Goal: Task Accomplishment & Management: Manage account settings

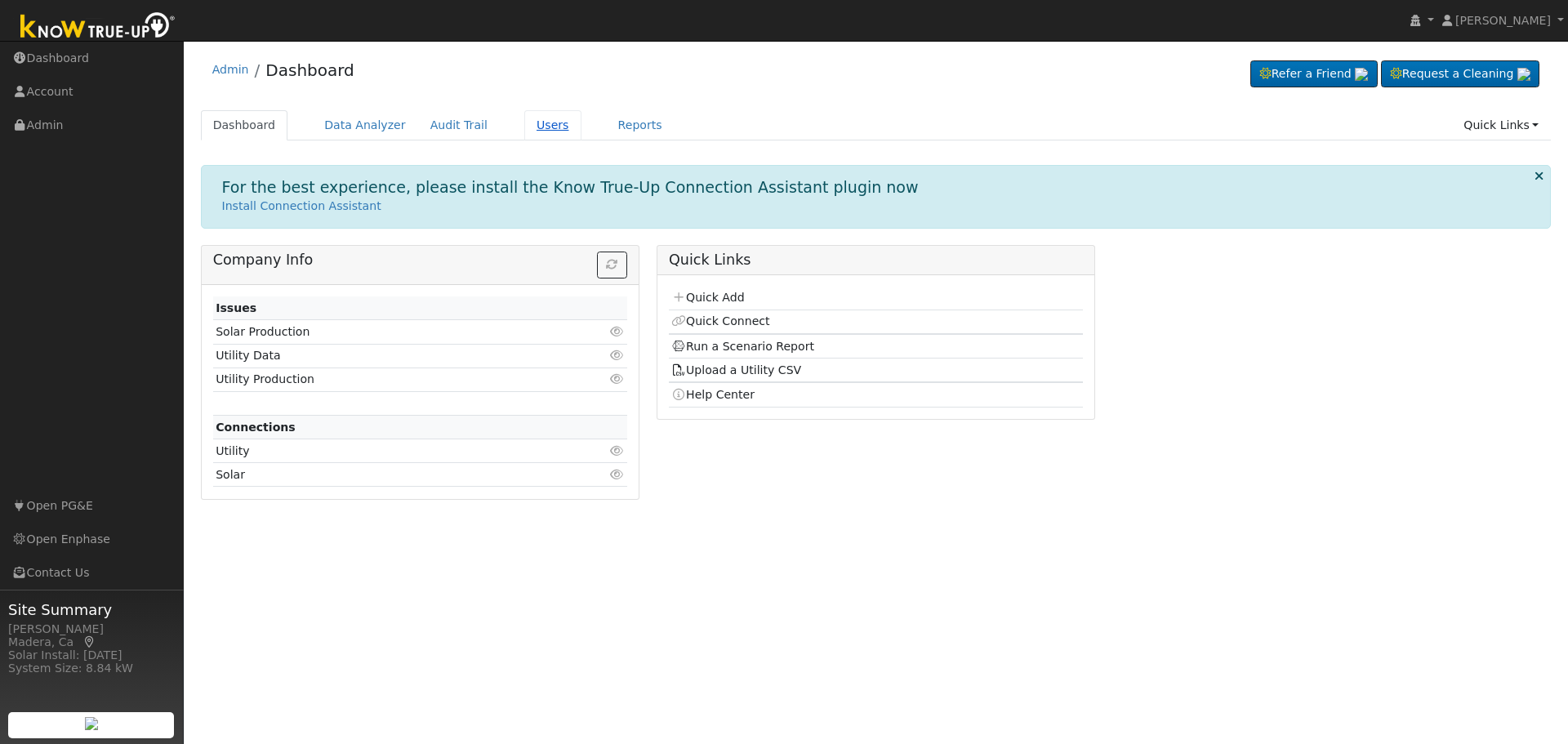
click at [534, 131] on link "Users" at bounding box center [552, 125] width 57 height 30
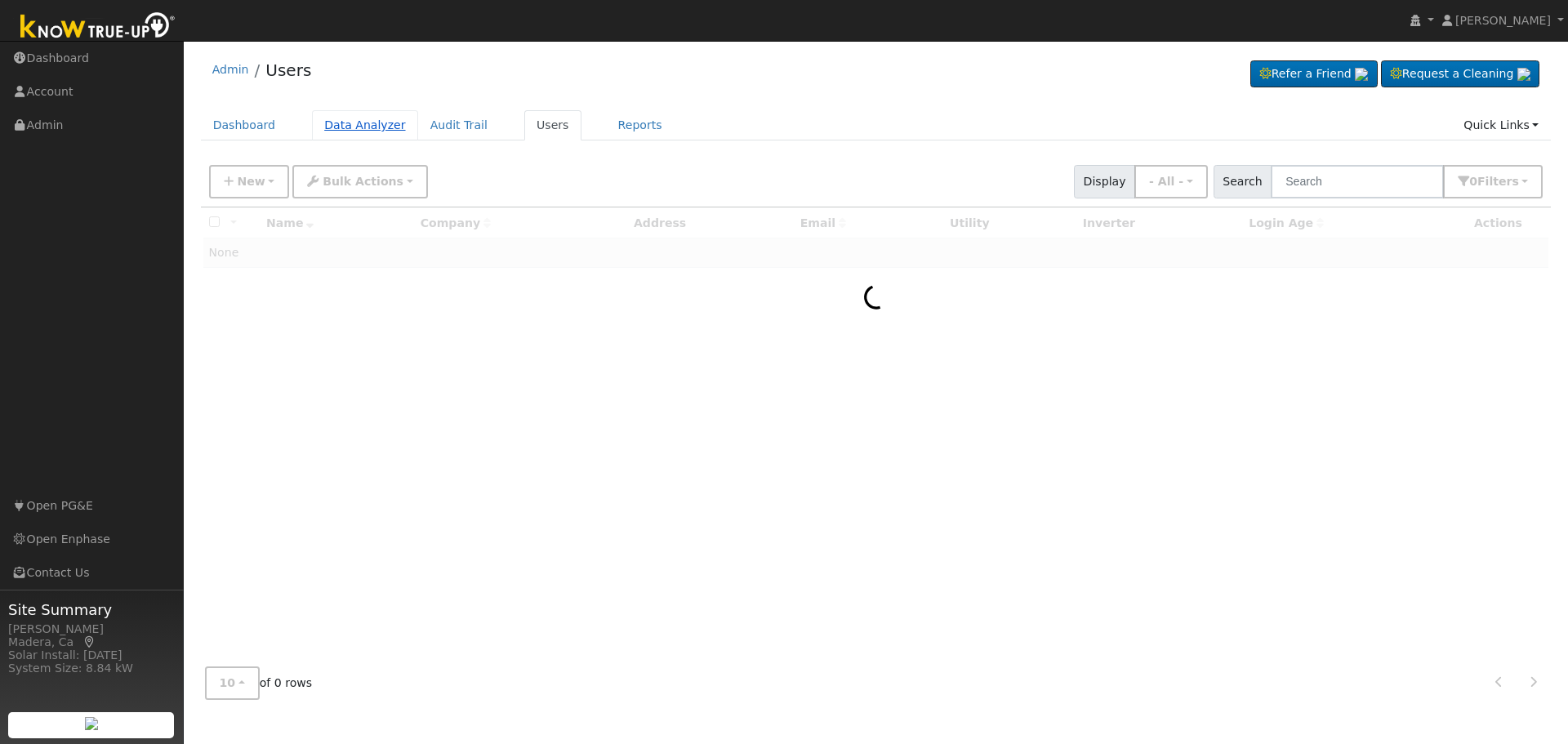
click at [369, 127] on link "Data Analyzer" at bounding box center [365, 125] width 106 height 30
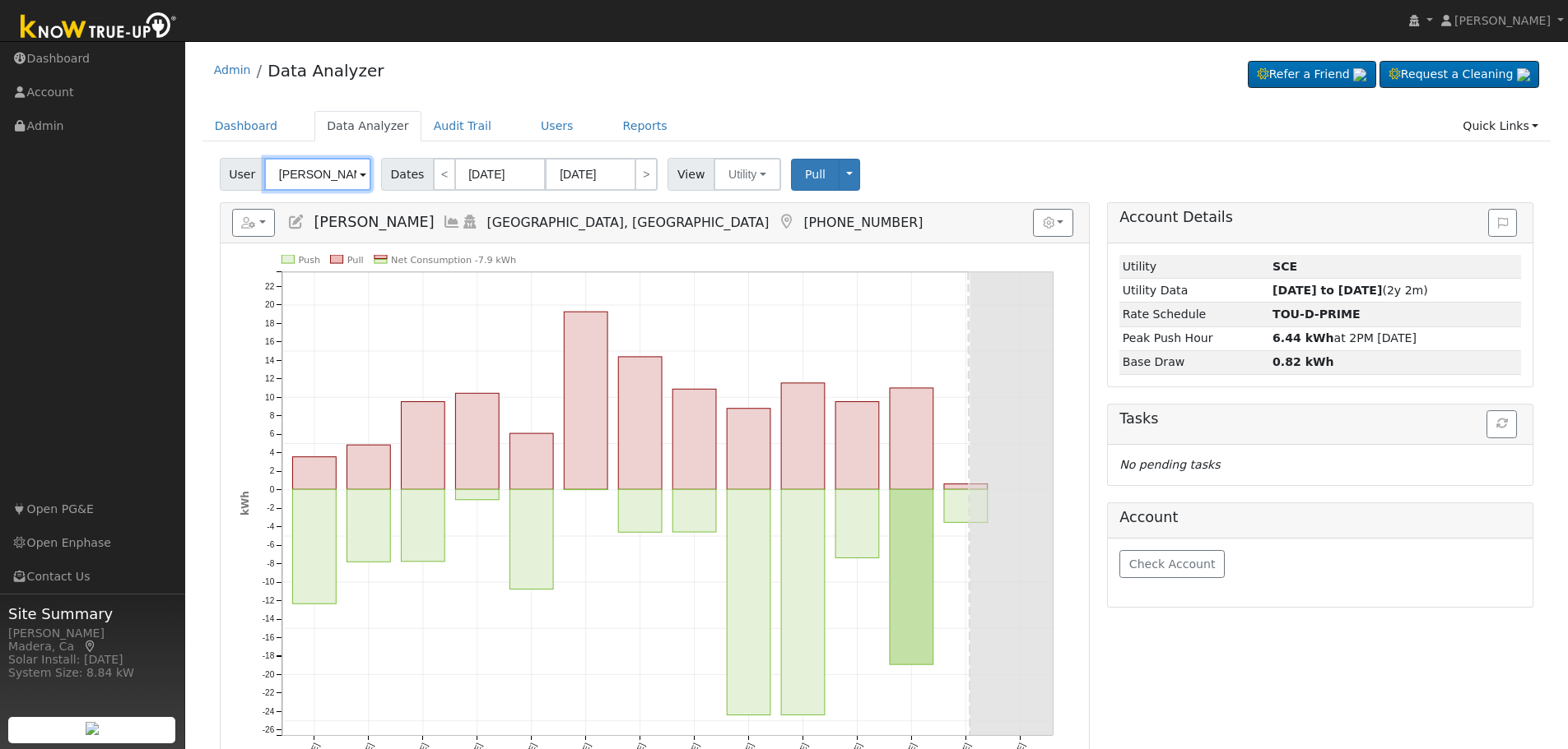
click at [351, 184] on input "Joseph Howard" at bounding box center [317, 174] width 107 height 33
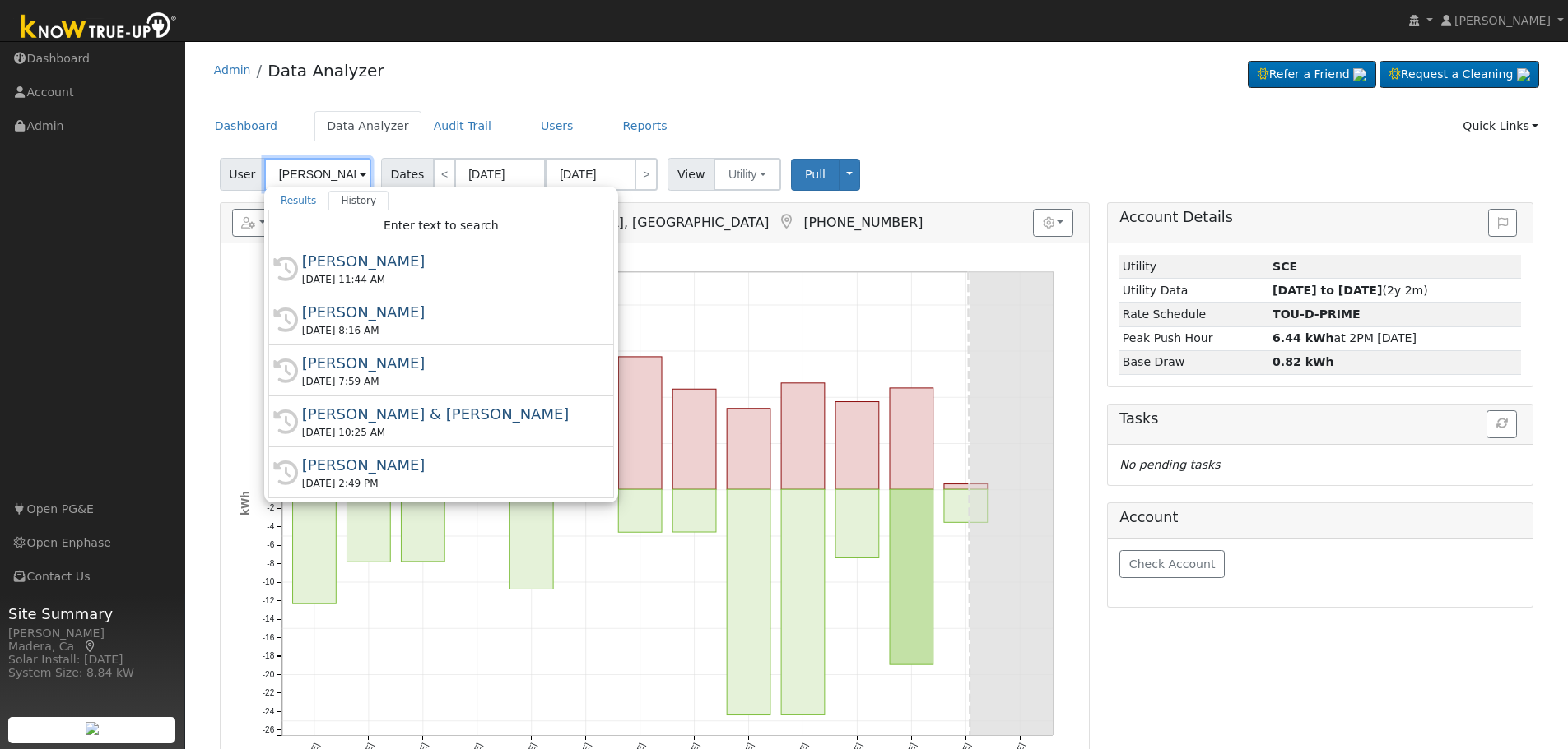
click at [351, 184] on input "Joseph Howard" at bounding box center [317, 174] width 107 height 33
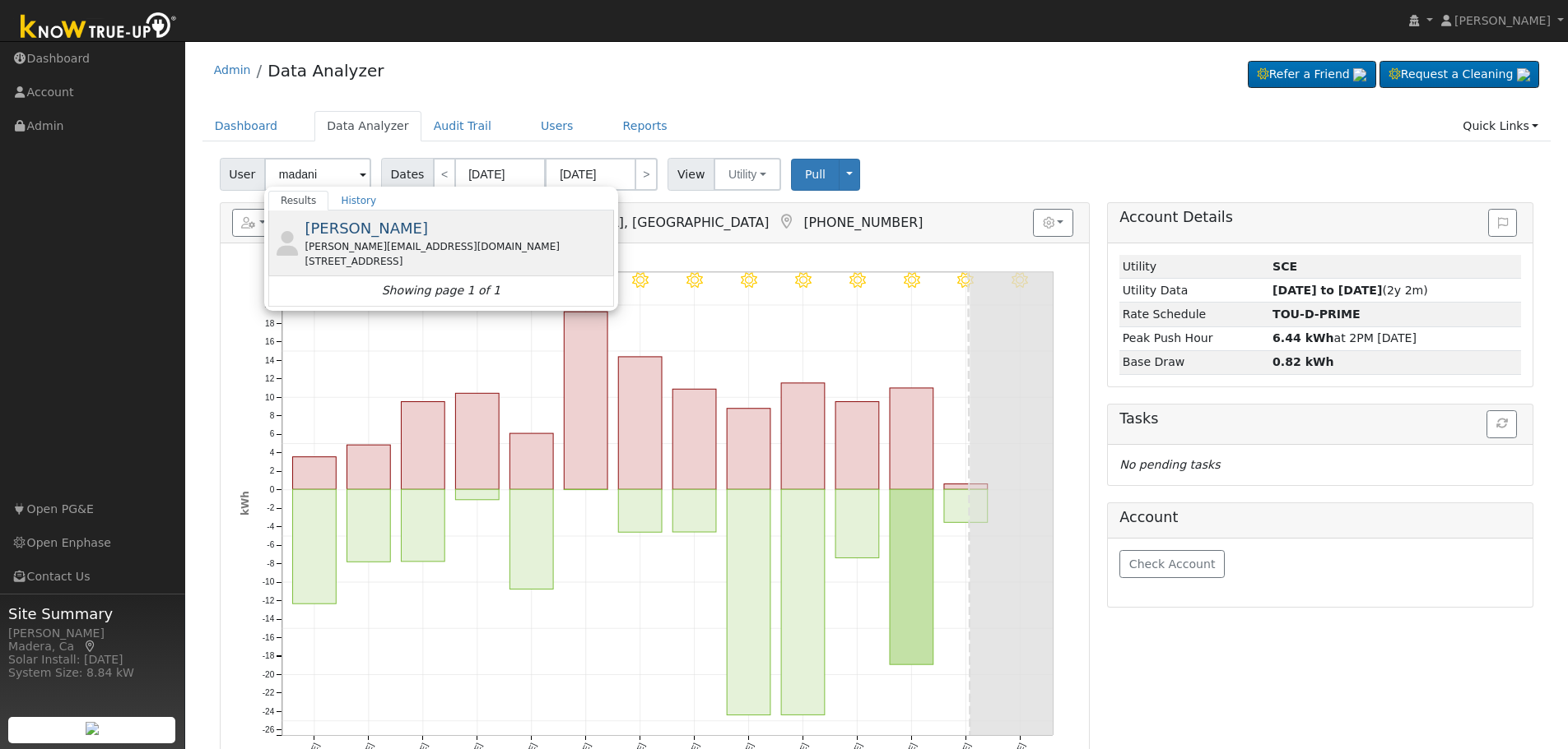
click at [357, 243] on div "mazen.madani@gmail.com" at bounding box center [457, 246] width 305 height 15
type input "Mazen Madani"
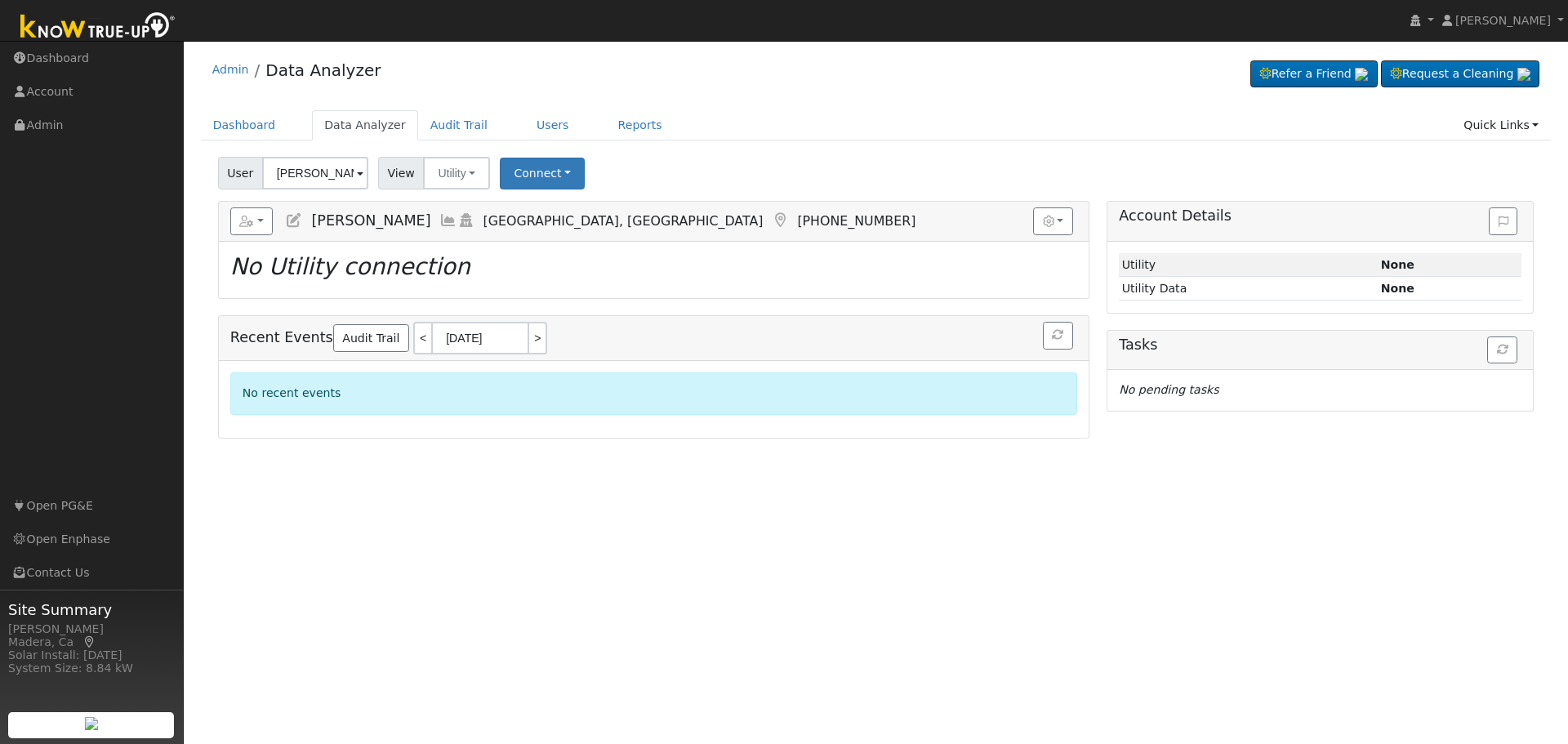
click at [440, 226] on icon at bounding box center [448, 220] width 18 height 15
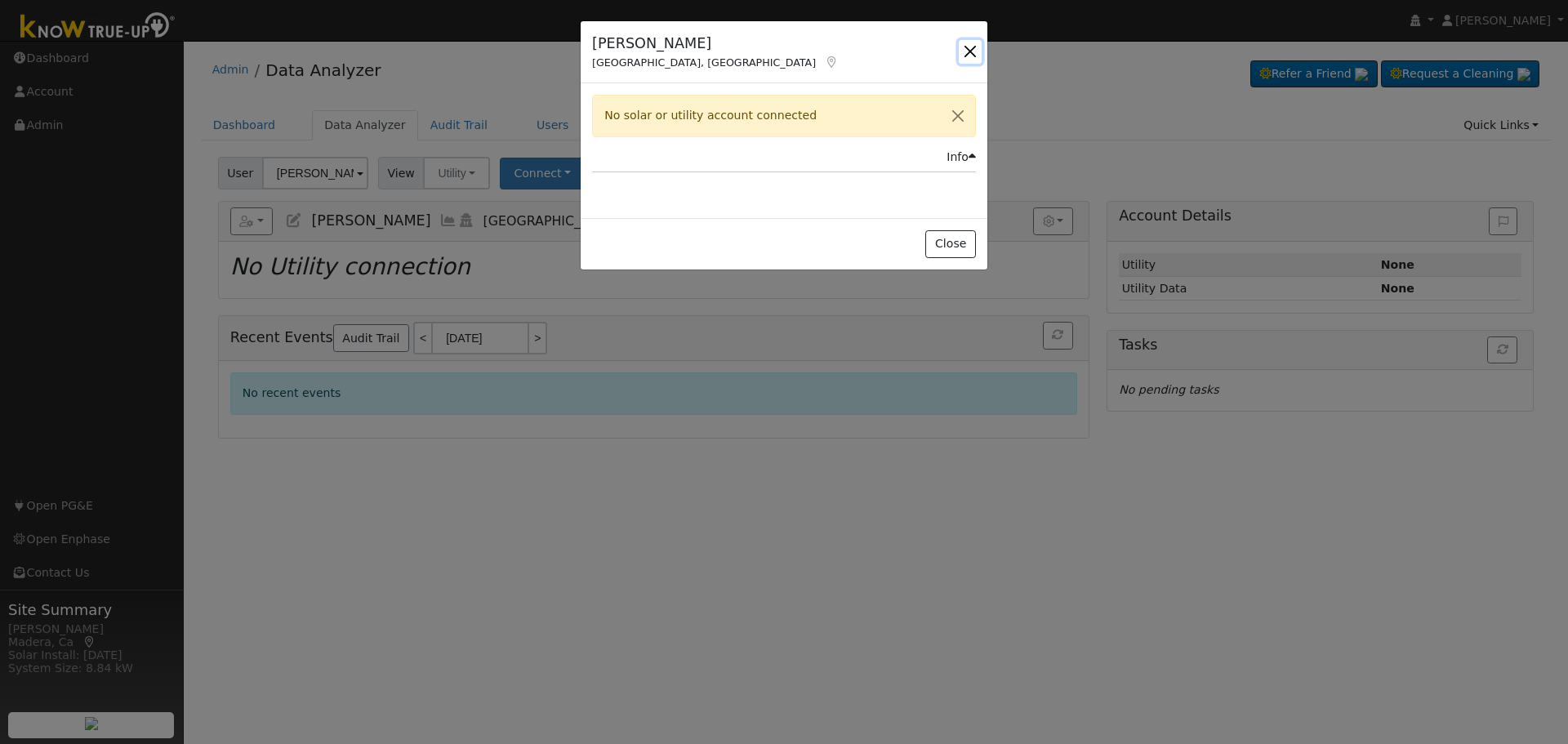
click at [965, 52] on button "button" at bounding box center [969, 51] width 23 height 23
